Goal: Entertainment & Leisure: Browse casually

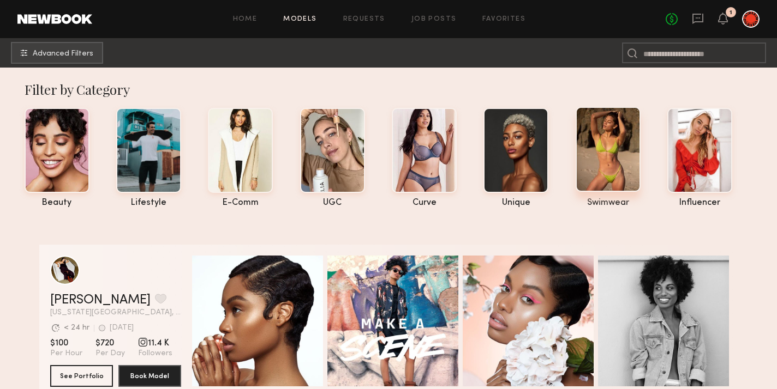
click at [603, 169] on div at bounding box center [607, 149] width 65 height 85
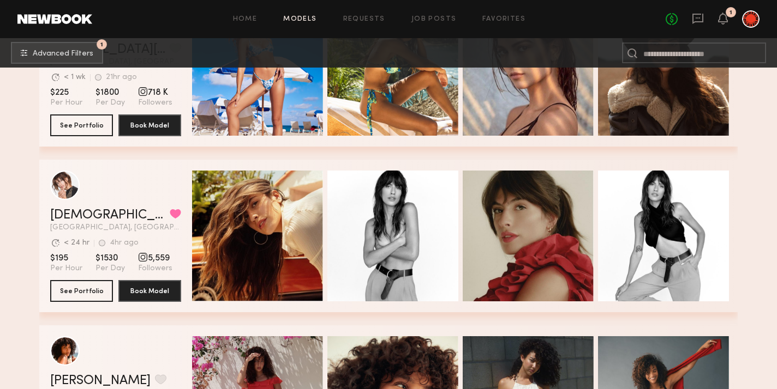
scroll to position [8053, 0]
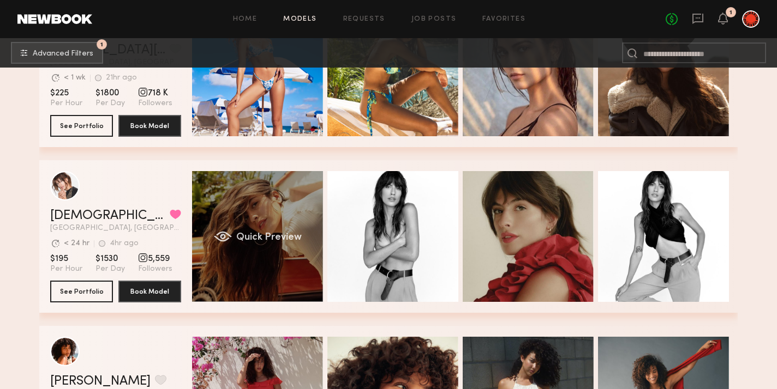
click at [252, 220] on div "Quick Preview" at bounding box center [257, 236] width 131 height 131
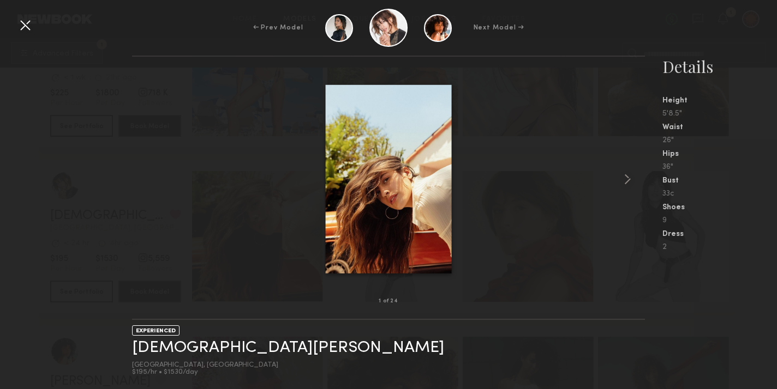
click at [395, 199] on img at bounding box center [389, 179] width 126 height 189
click at [621, 180] on common-icon at bounding box center [626, 179] width 17 height 17
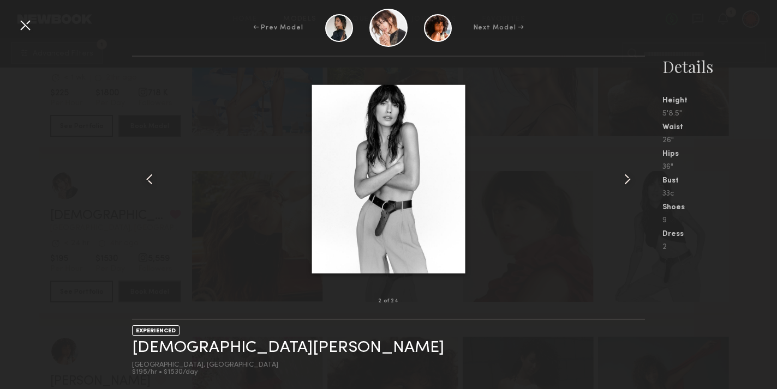
click at [622, 179] on common-icon at bounding box center [626, 179] width 17 height 17
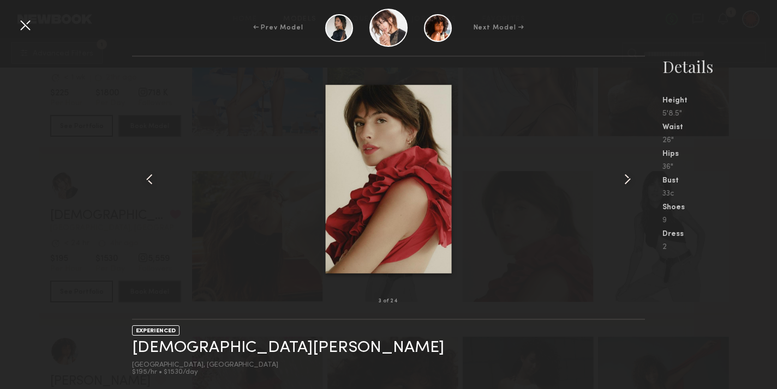
click at [622, 179] on common-icon at bounding box center [626, 179] width 17 height 17
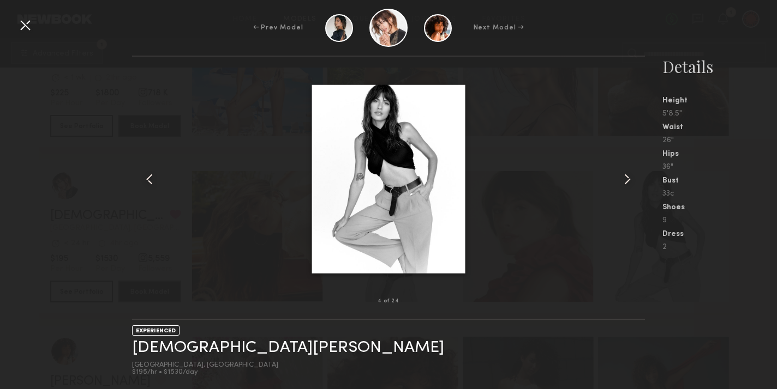
click at [622, 179] on common-icon at bounding box center [626, 179] width 17 height 17
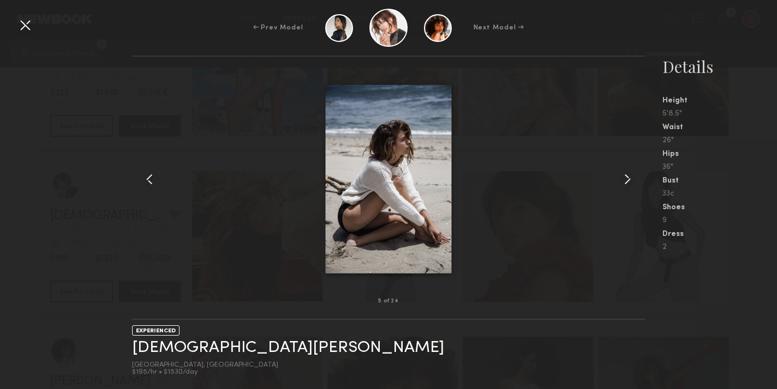
click at [622, 179] on common-icon at bounding box center [626, 179] width 17 height 17
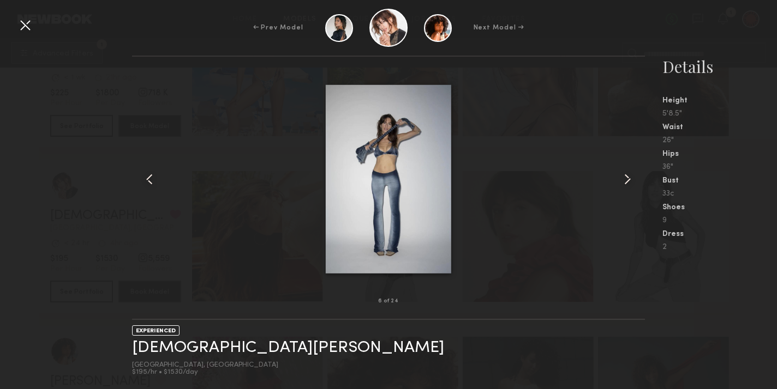
click at [622, 179] on common-icon at bounding box center [626, 179] width 17 height 17
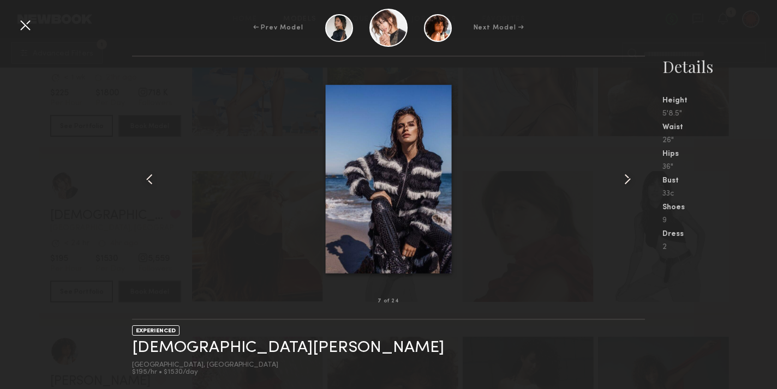
click at [622, 179] on common-icon at bounding box center [626, 179] width 17 height 17
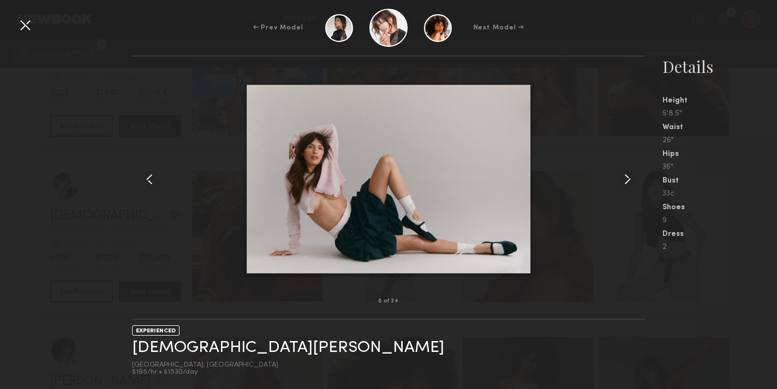
click at [622, 179] on common-icon at bounding box center [626, 179] width 17 height 17
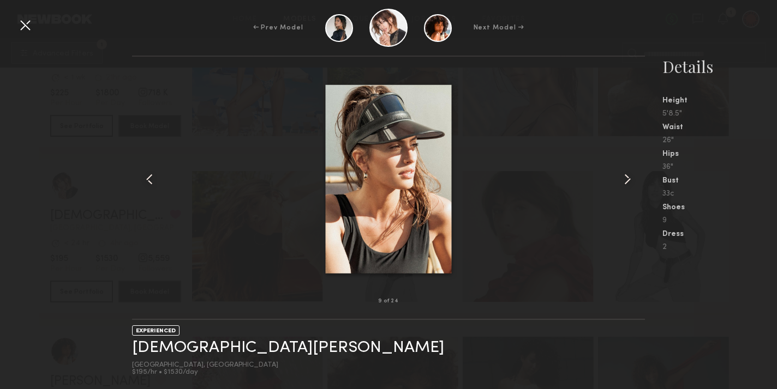
click at [622, 179] on common-icon at bounding box center [626, 179] width 17 height 17
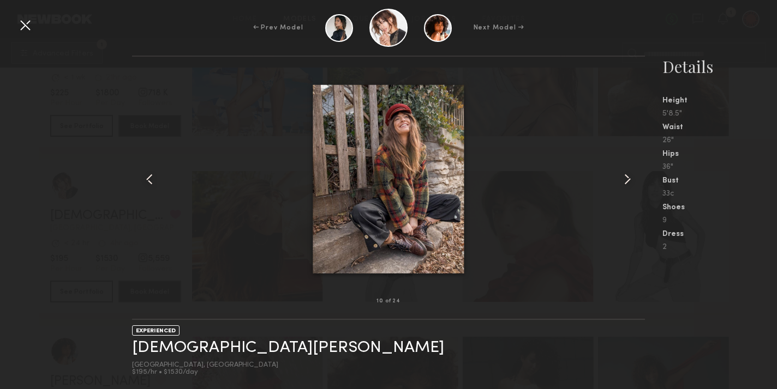
click at [622, 179] on common-icon at bounding box center [626, 179] width 17 height 17
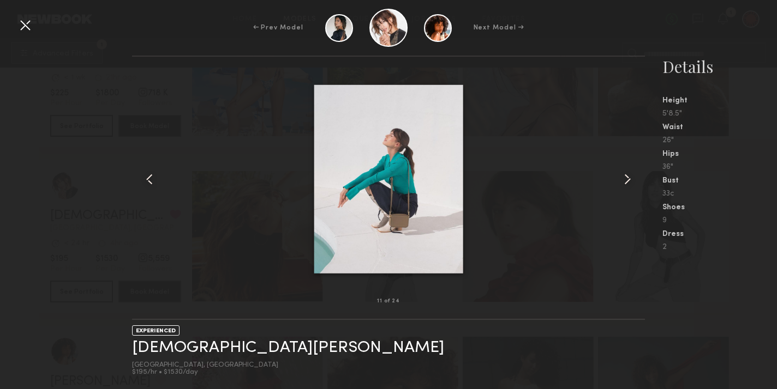
click at [622, 179] on common-icon at bounding box center [626, 179] width 17 height 17
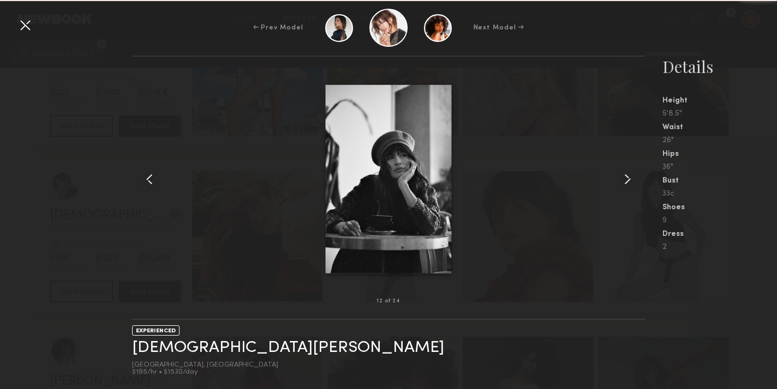
click at [622, 179] on common-icon at bounding box center [626, 179] width 17 height 17
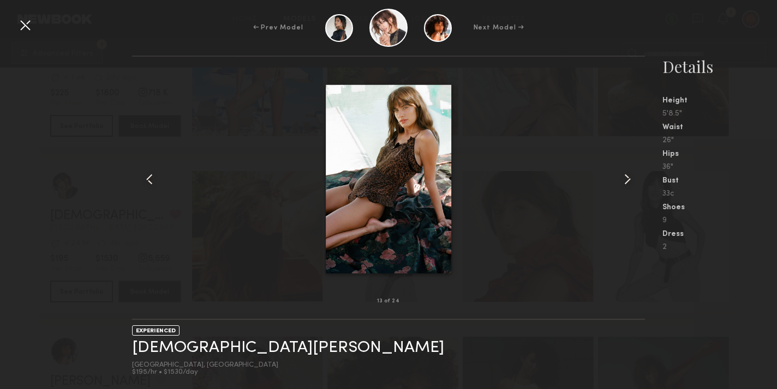
click at [622, 179] on common-icon at bounding box center [626, 179] width 17 height 17
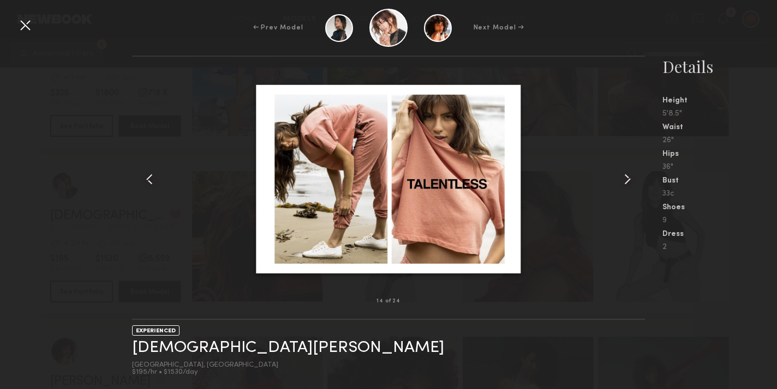
click at [622, 179] on common-icon at bounding box center [626, 179] width 17 height 17
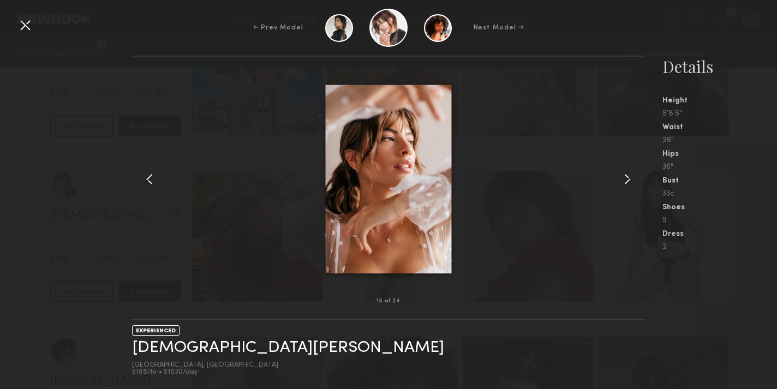
click at [622, 179] on common-icon at bounding box center [626, 179] width 17 height 17
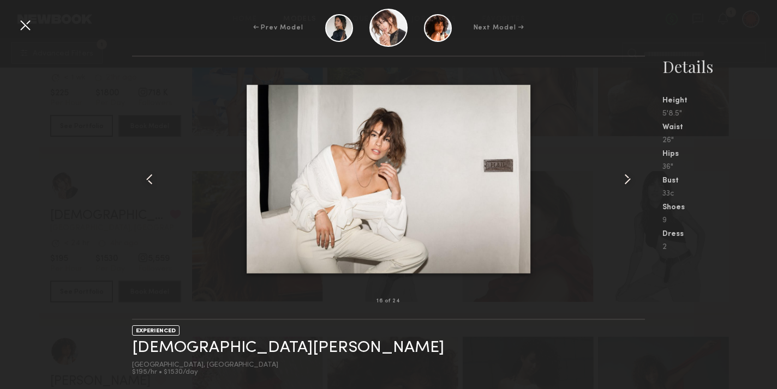
click at [622, 179] on common-icon at bounding box center [626, 179] width 17 height 17
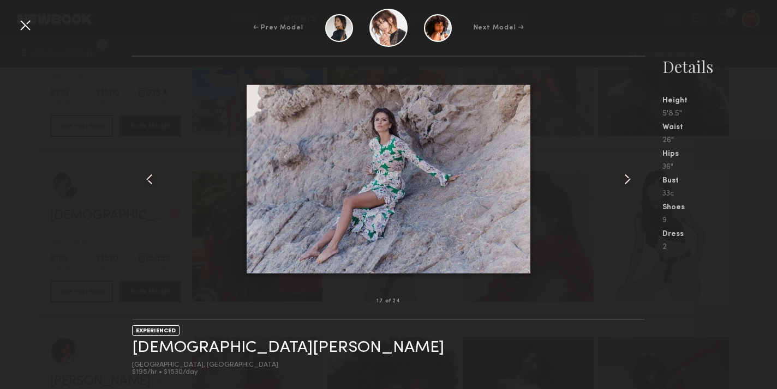
click at [622, 179] on common-icon at bounding box center [626, 179] width 17 height 17
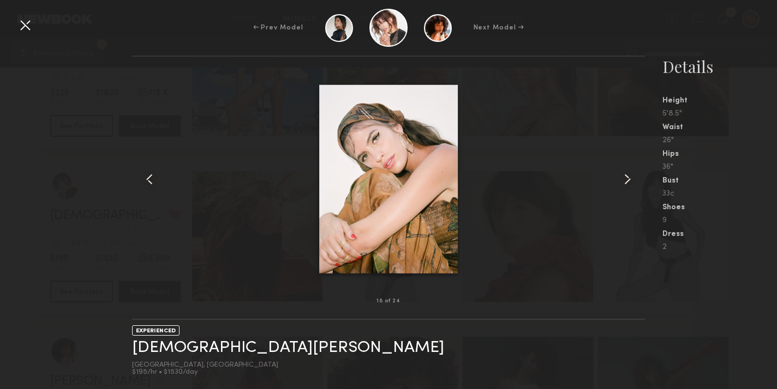
click at [622, 179] on common-icon at bounding box center [626, 179] width 17 height 17
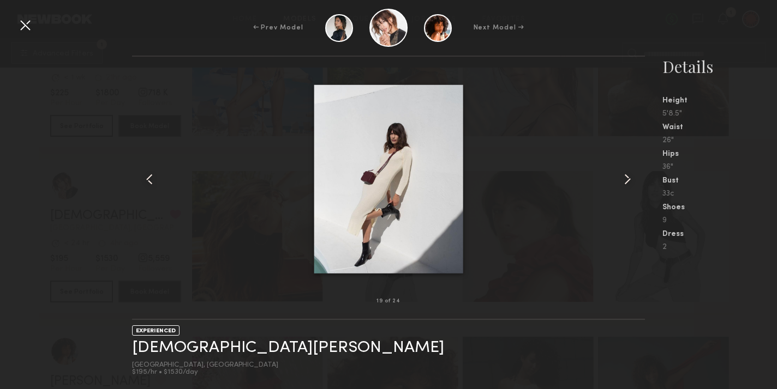
click at [622, 179] on common-icon at bounding box center [626, 179] width 17 height 17
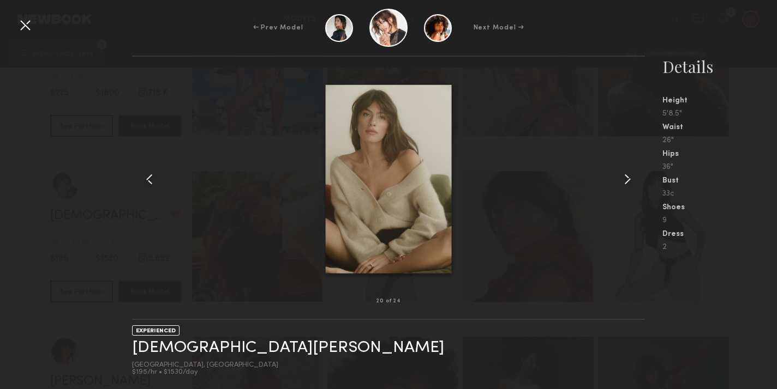
click at [622, 179] on common-icon at bounding box center [626, 179] width 17 height 17
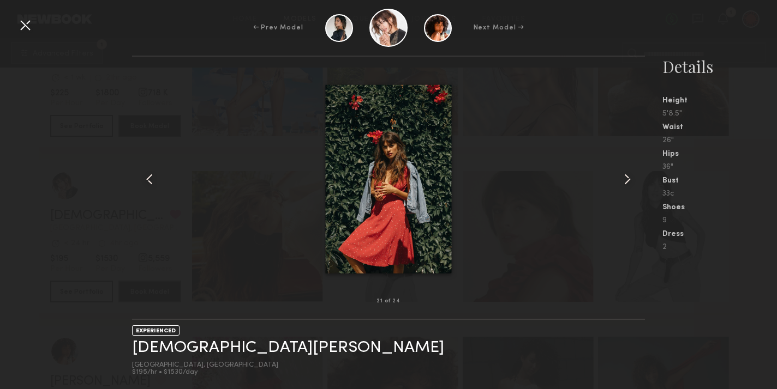
click at [622, 179] on common-icon at bounding box center [626, 179] width 17 height 17
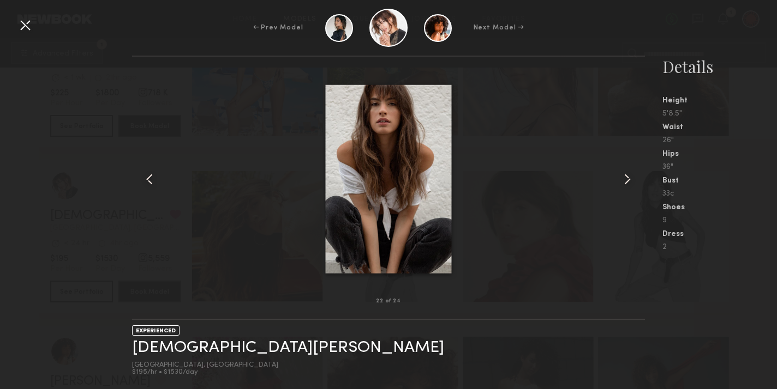
click at [622, 179] on common-icon at bounding box center [626, 179] width 17 height 17
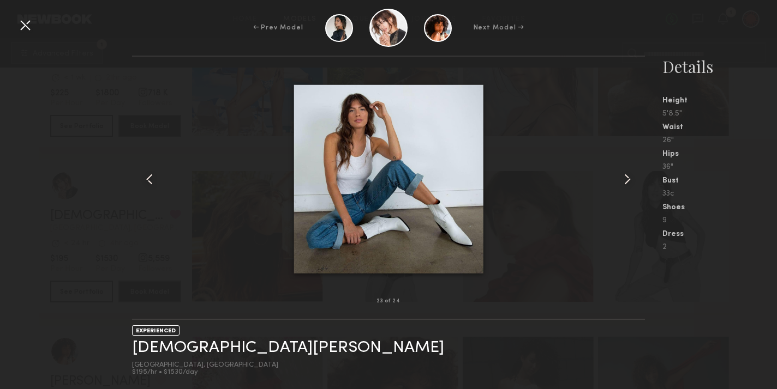
click at [622, 179] on common-icon at bounding box center [626, 179] width 17 height 17
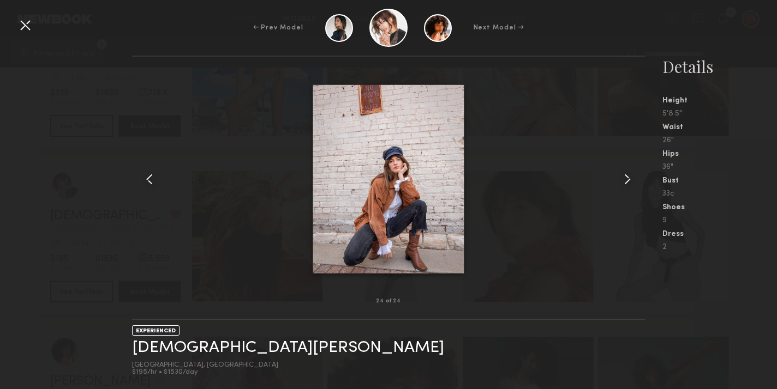
click at [622, 179] on common-icon at bounding box center [626, 179] width 17 height 17
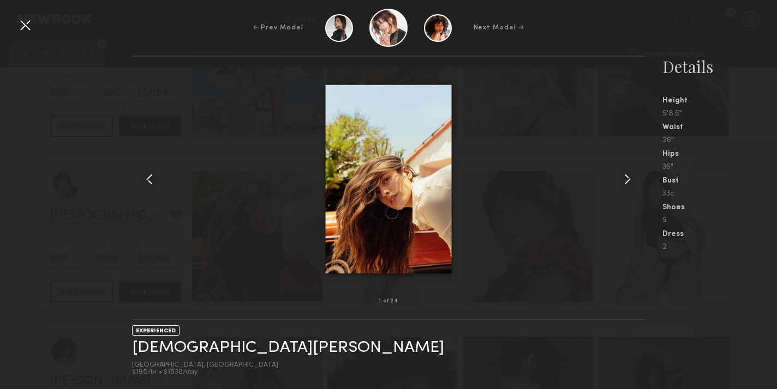
click at [622, 179] on common-icon at bounding box center [626, 179] width 17 height 17
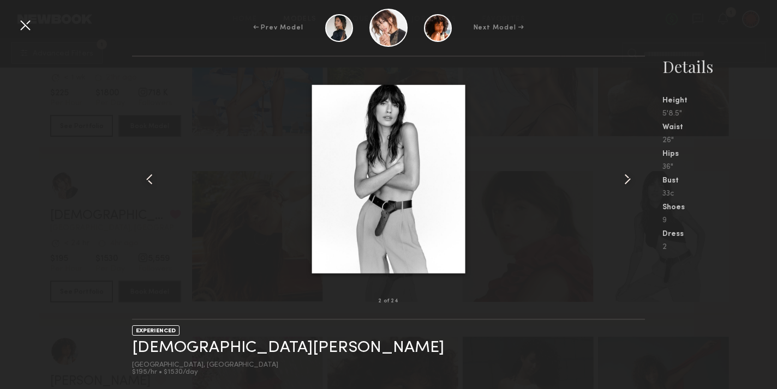
click at [626, 179] on common-icon at bounding box center [626, 179] width 17 height 17
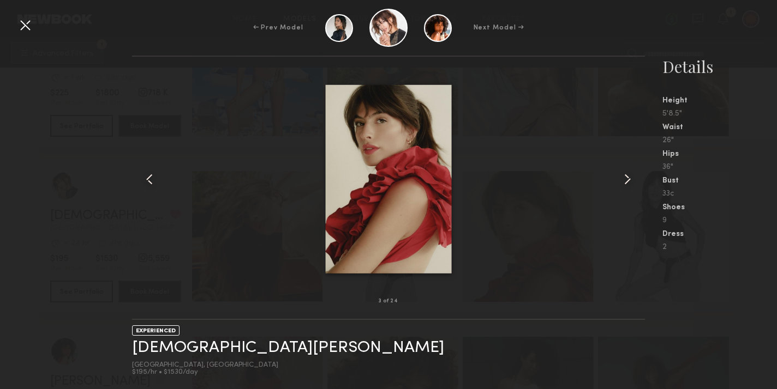
click at [626, 179] on common-icon at bounding box center [626, 179] width 17 height 17
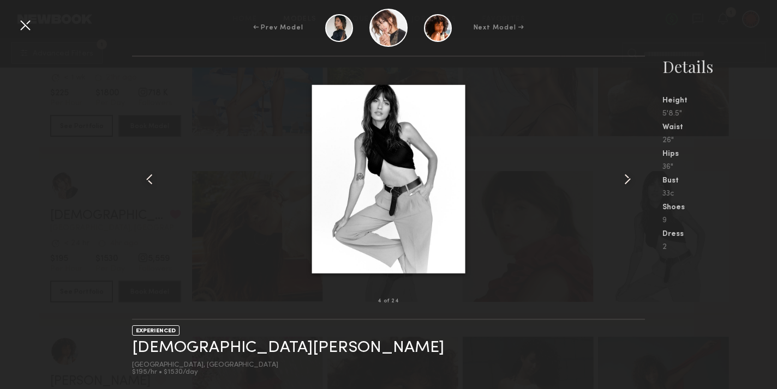
click at [148, 181] on common-icon at bounding box center [149, 179] width 17 height 17
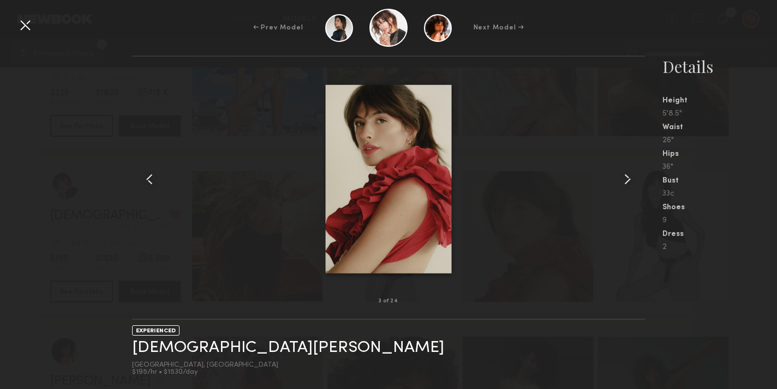
click at [148, 181] on common-icon at bounding box center [149, 179] width 17 height 17
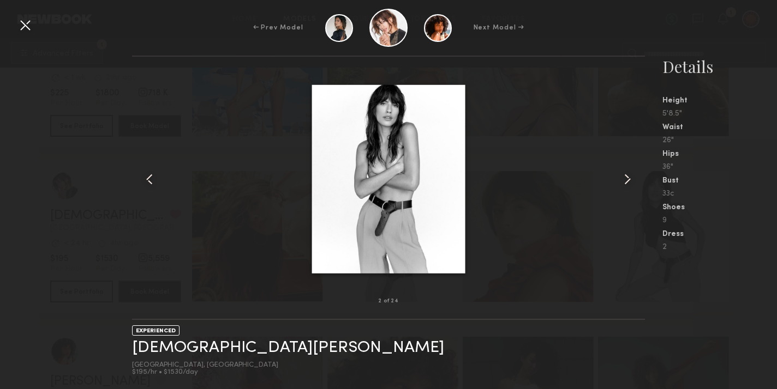
click at [148, 181] on common-icon at bounding box center [149, 179] width 17 height 17
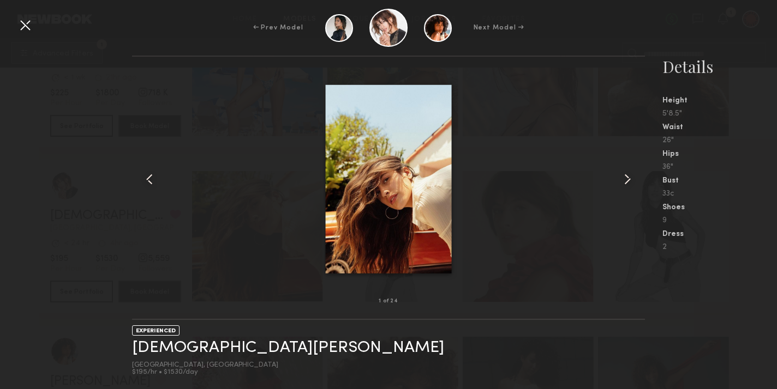
click at [23, 26] on div at bounding box center [24, 24] width 17 height 17
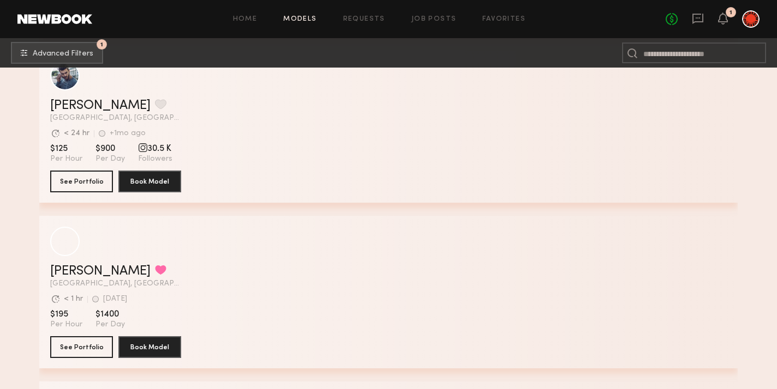
scroll to position [16197, 0]
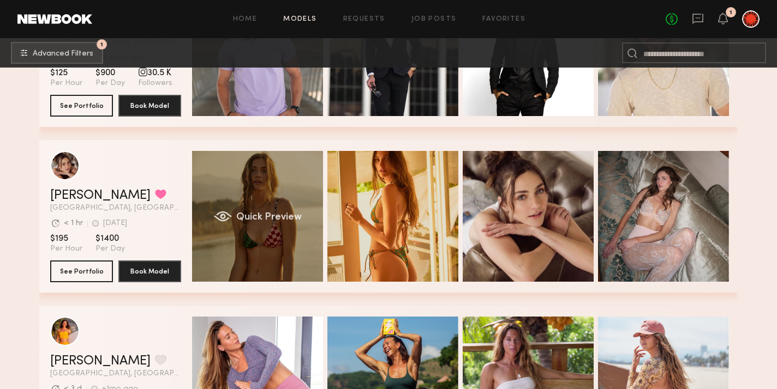
click at [263, 206] on div "Quick Preview" at bounding box center [257, 216] width 131 height 131
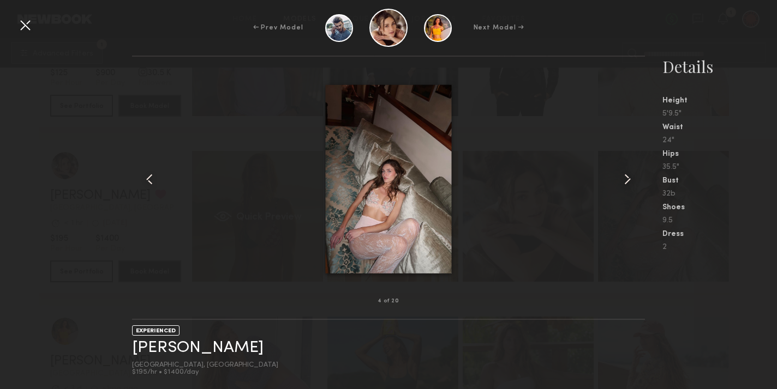
click at [263, 206] on div at bounding box center [388, 179] width 513 height 210
click at [26, 23] on div at bounding box center [24, 24] width 17 height 17
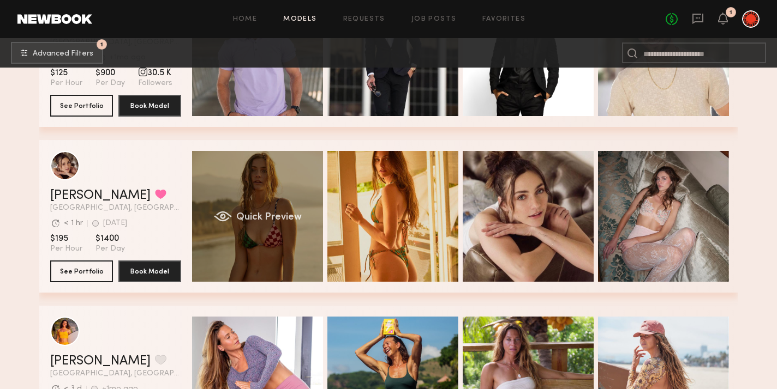
click at [268, 217] on span "Quick Preview" at bounding box center [268, 218] width 65 height 10
